Goal: Check status: Check status

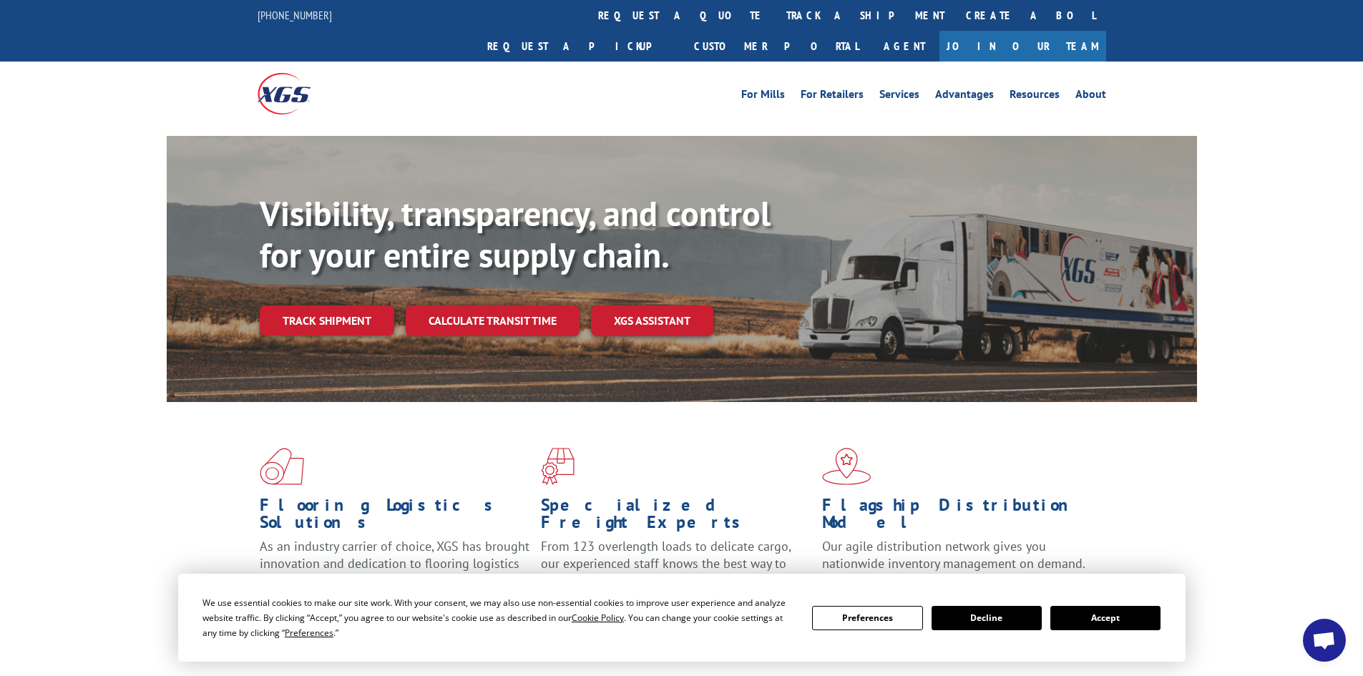
drag, startPoint x: 751, startPoint y: 54, endPoint x: 231, endPoint y: 42, distance: 520.4
click at [741, 83] on ul "For [PERSON_NAME] For Retailers Services Advantages Resources About" at bounding box center [923, 93] width 381 height 21
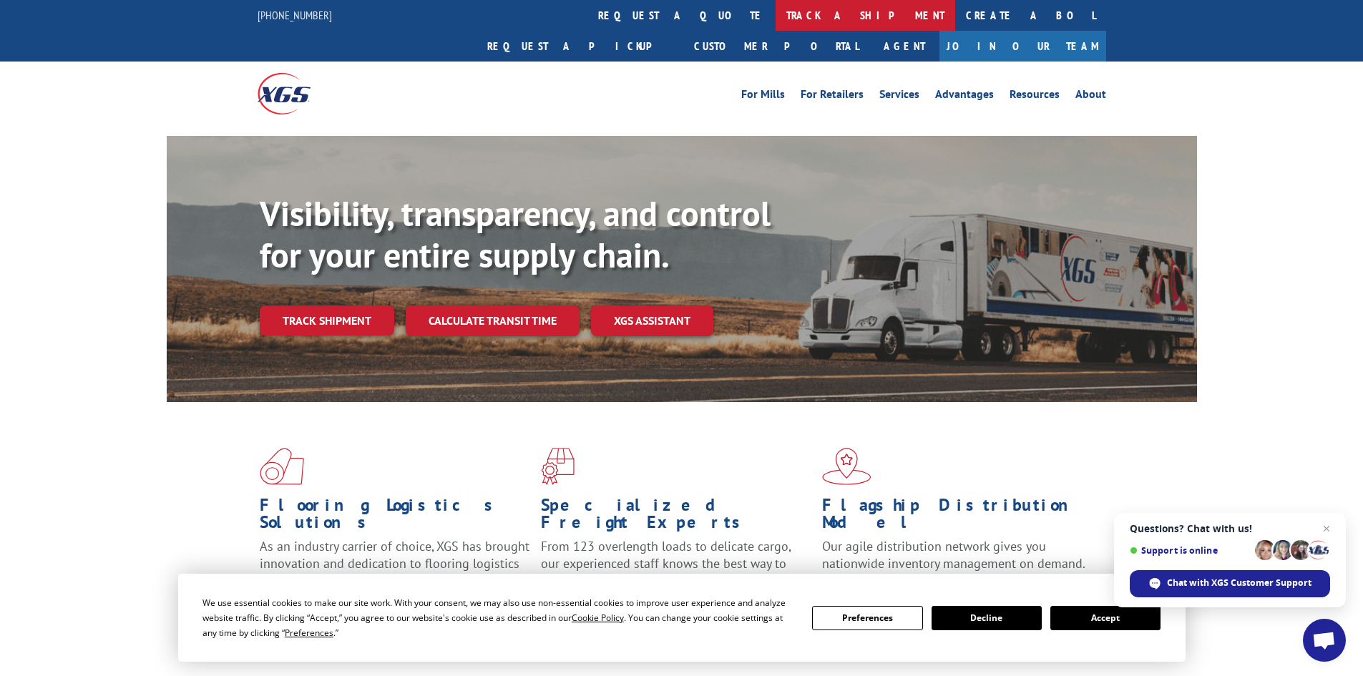
click at [776, 2] on link "track a shipment" at bounding box center [866, 15] width 180 height 31
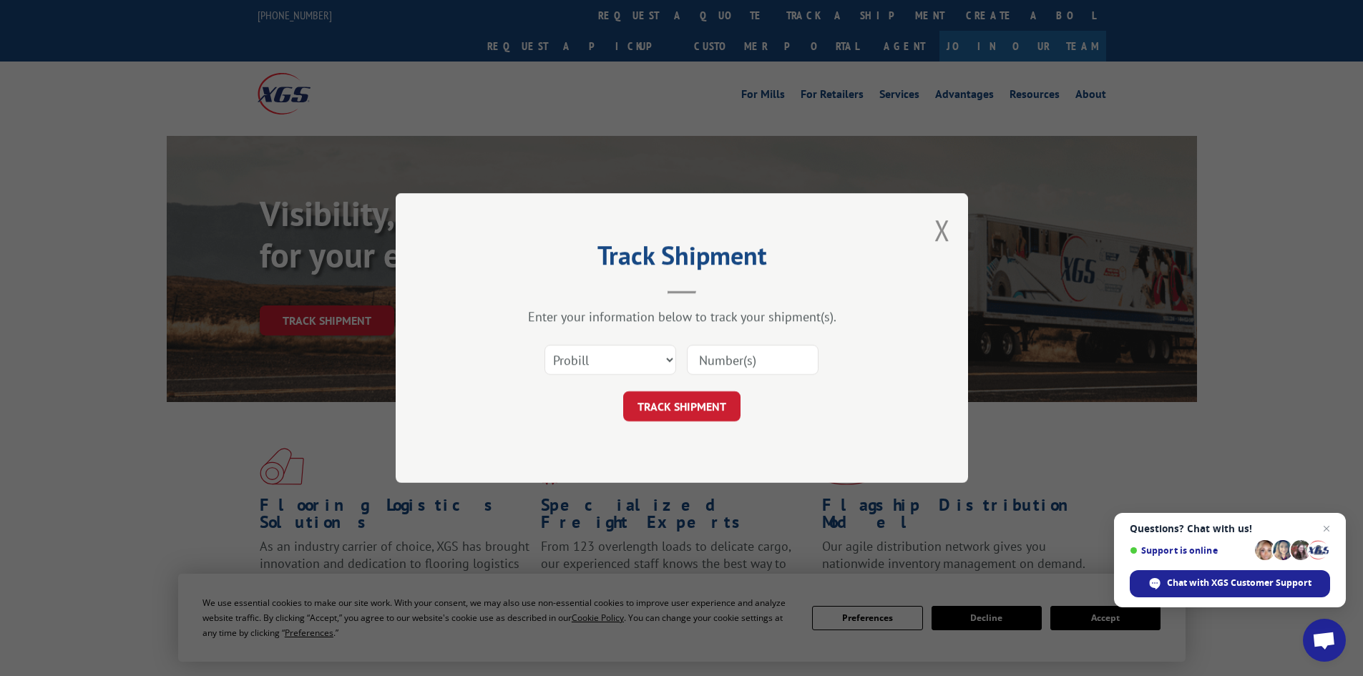
click at [736, 364] on input at bounding box center [753, 360] width 132 height 30
paste input "17343628"
type input "17343628"
click at [686, 401] on button "TRACK SHIPMENT" at bounding box center [681, 406] width 117 height 30
